Goal: Task Accomplishment & Management: Complete application form

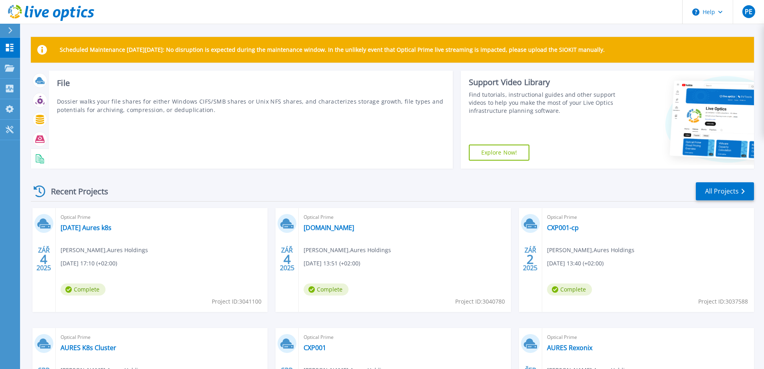
click at [24, 80] on div "Scheduled Maintenance on Monday 22nd September: No disruption is expected durin…" at bounding box center [392, 227] width 744 height 454
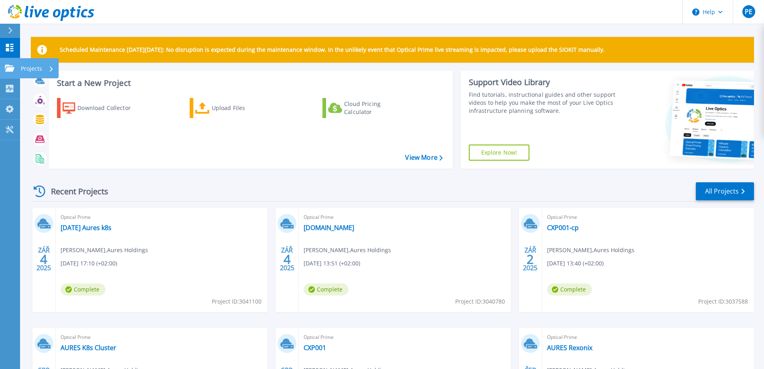
click at [10, 68] on icon at bounding box center [10, 68] width 10 height 7
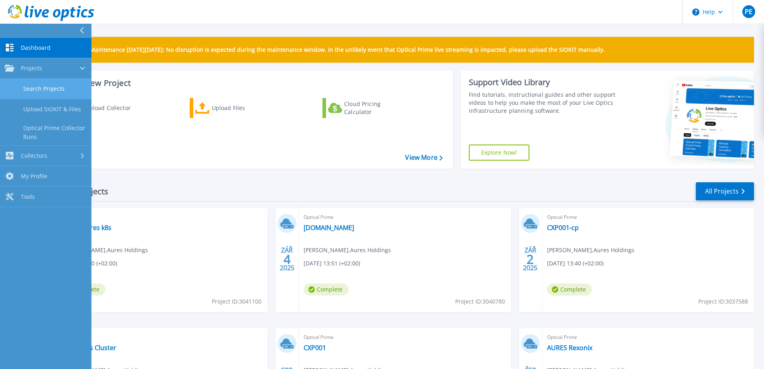
click at [28, 85] on link "Search Projects" at bounding box center [45, 89] width 91 height 20
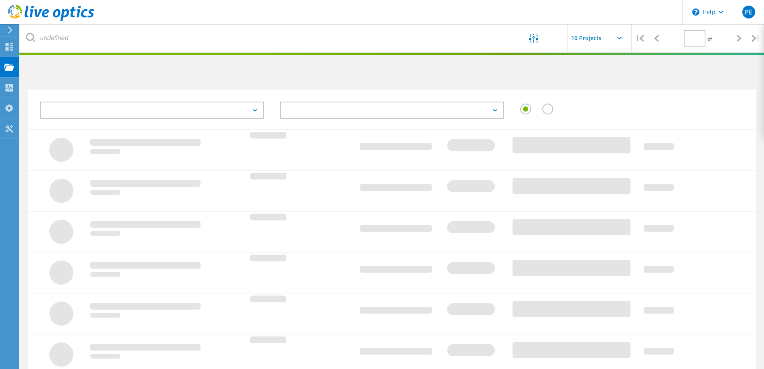
type input "1"
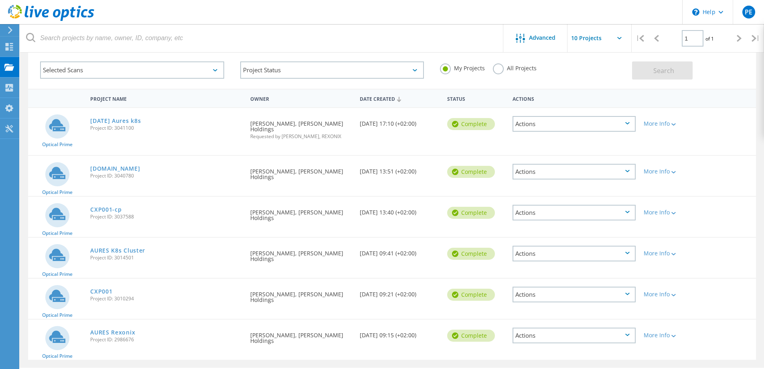
scroll to position [57, 0]
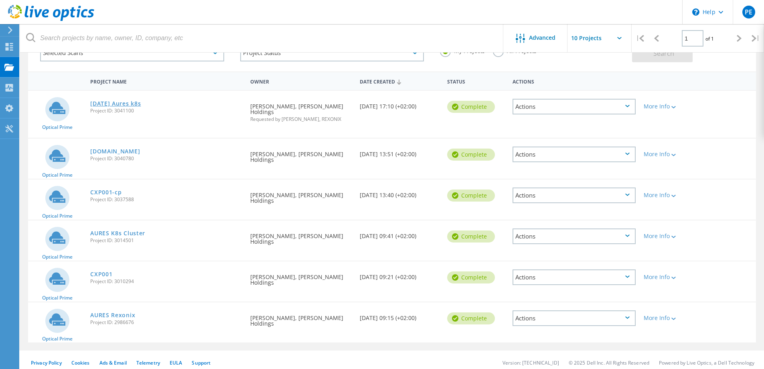
click at [141, 103] on link "[DATE] Aures k8s" at bounding box center [115, 104] width 51 height 6
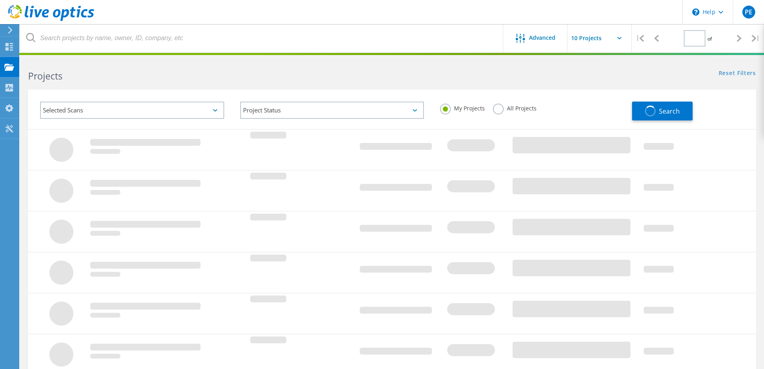
type input "1"
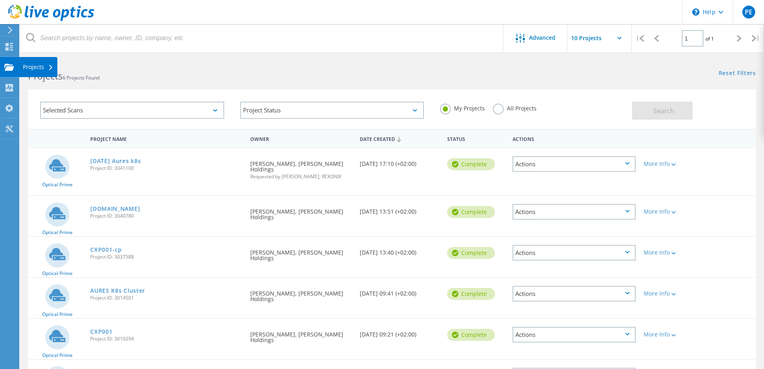
click at [19, 67] on div "Projects" at bounding box center [38, 67] width 38 height 20
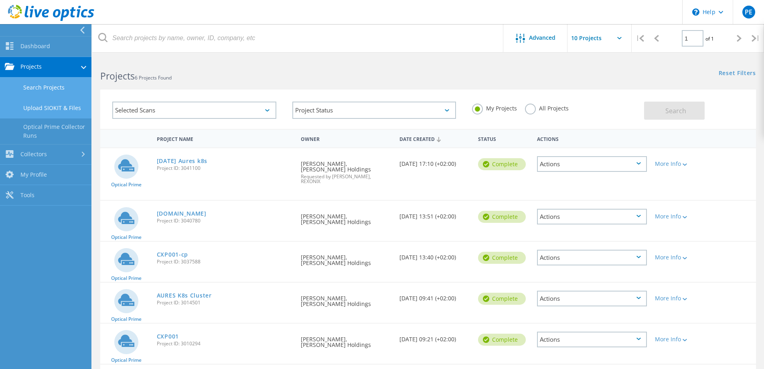
click at [51, 103] on link "Upload SIOKIT & Files" at bounding box center [45, 108] width 91 height 20
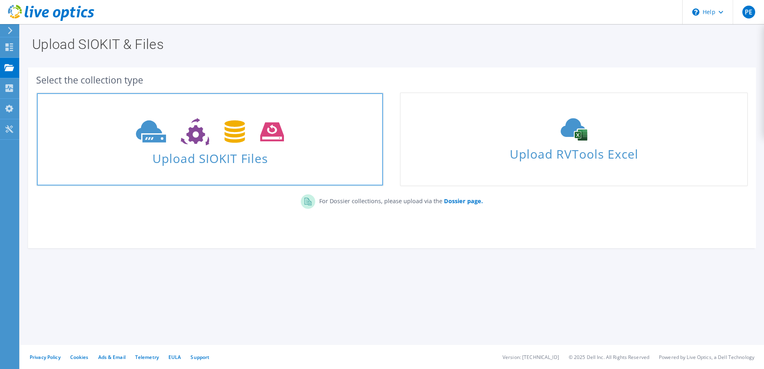
click at [177, 150] on span "Upload SIOKIT Files" at bounding box center [210, 155] width 346 height 17
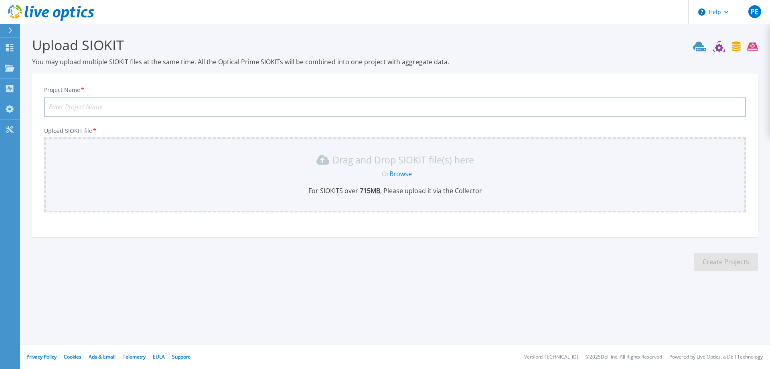
click at [125, 107] on input "Project Name *" at bounding box center [395, 107] width 702 height 20
click at [116, 109] on input "AURES K8s Cluster" at bounding box center [395, 107] width 702 height 20
type input "AURES K8s Cluster - update"
click at [408, 174] on link "Browse" at bounding box center [400, 173] width 22 height 9
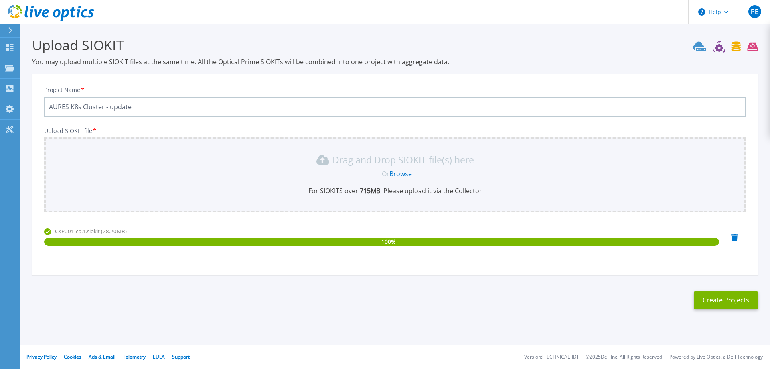
drag, startPoint x: 142, startPoint y: 104, endPoint x: 49, endPoint y: 107, distance: 93.5
click at [49, 107] on input "AURES K8s Cluster - update" at bounding box center [395, 107] width 702 height 20
click at [743, 304] on button "Create Projects" at bounding box center [726, 300] width 64 height 18
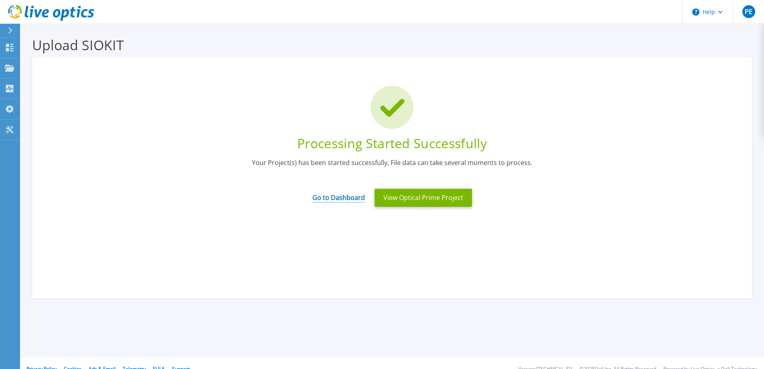
click at [350, 194] on link "Go to Dashboard" at bounding box center [338, 195] width 53 height 16
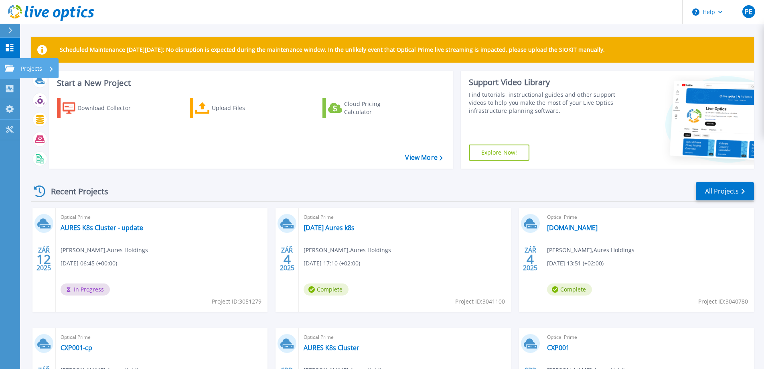
click at [15, 71] on div "Projects" at bounding box center [23, 68] width 37 height 7
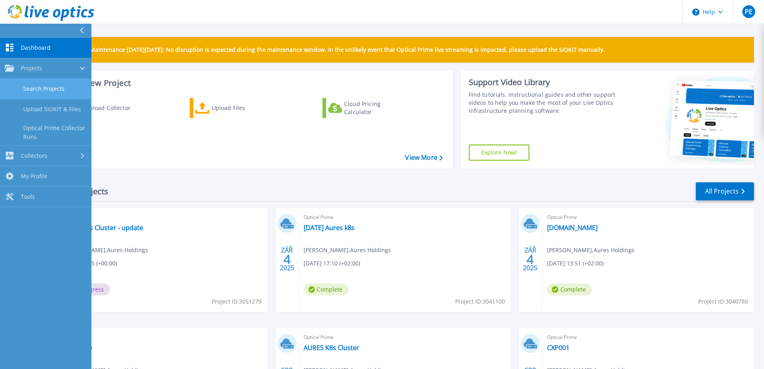
click at [28, 85] on link "Search Projects" at bounding box center [45, 89] width 91 height 20
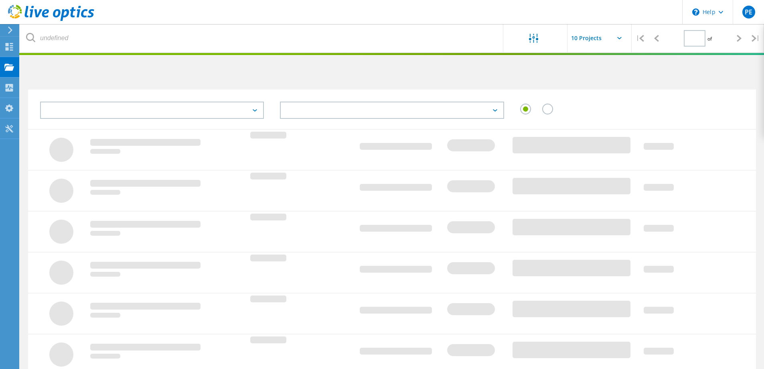
type input "1"
